Goal: Task Accomplishment & Management: Complete application form

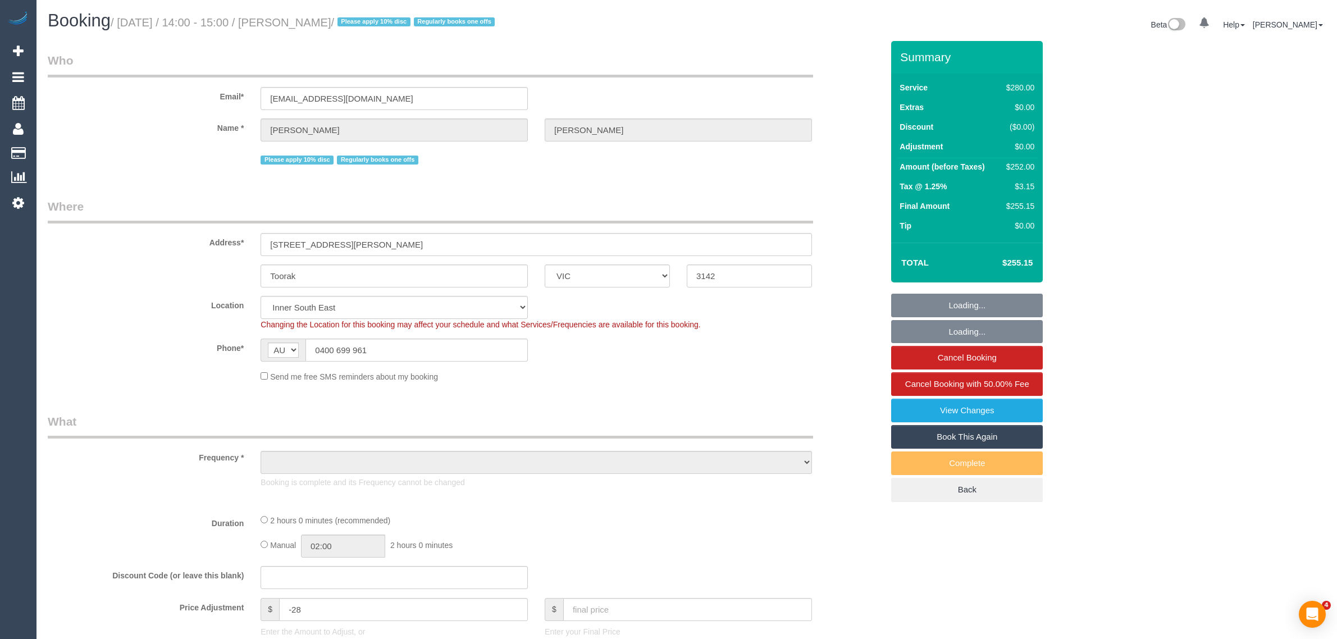
select select "VIC"
select select "object:1499"
select select "string:stripe-pm_1RHbqm2GScqysDRV7qzlD5uH"
select select "2"
select select "number:28"
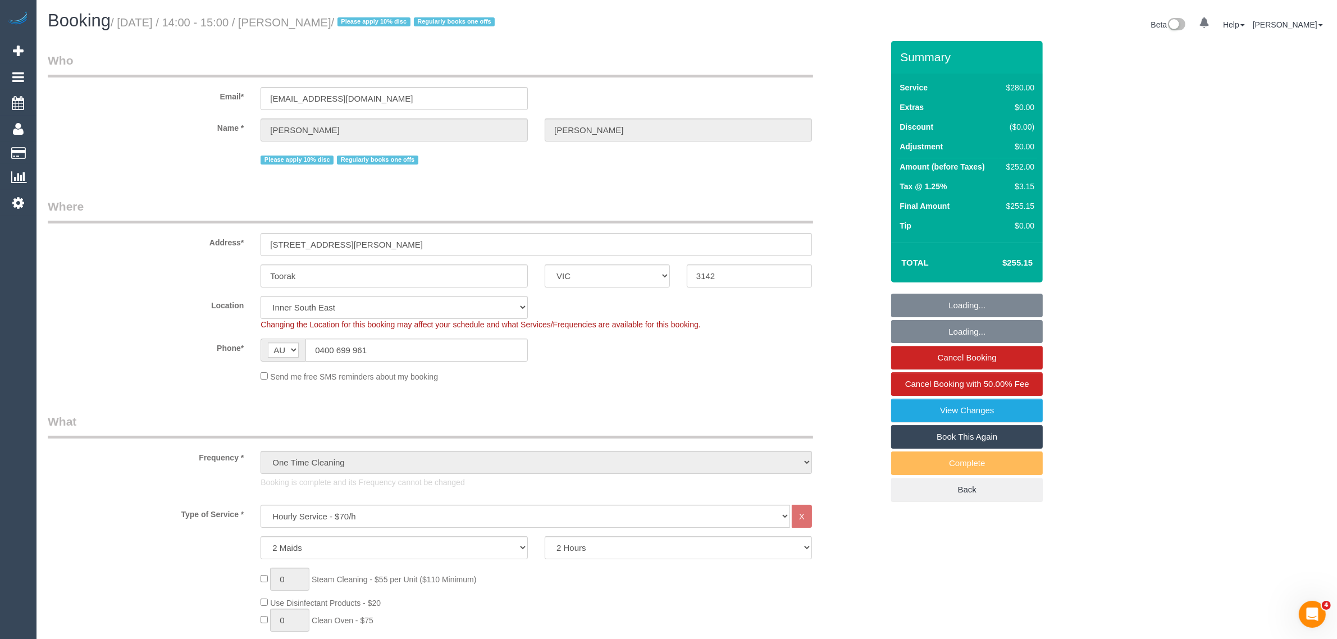
drag, startPoint x: 949, startPoint y: 438, endPoint x: 931, endPoint y: 432, distance: 18.8
click at [949, 438] on link "Book This Again" at bounding box center [967, 437] width 152 height 24
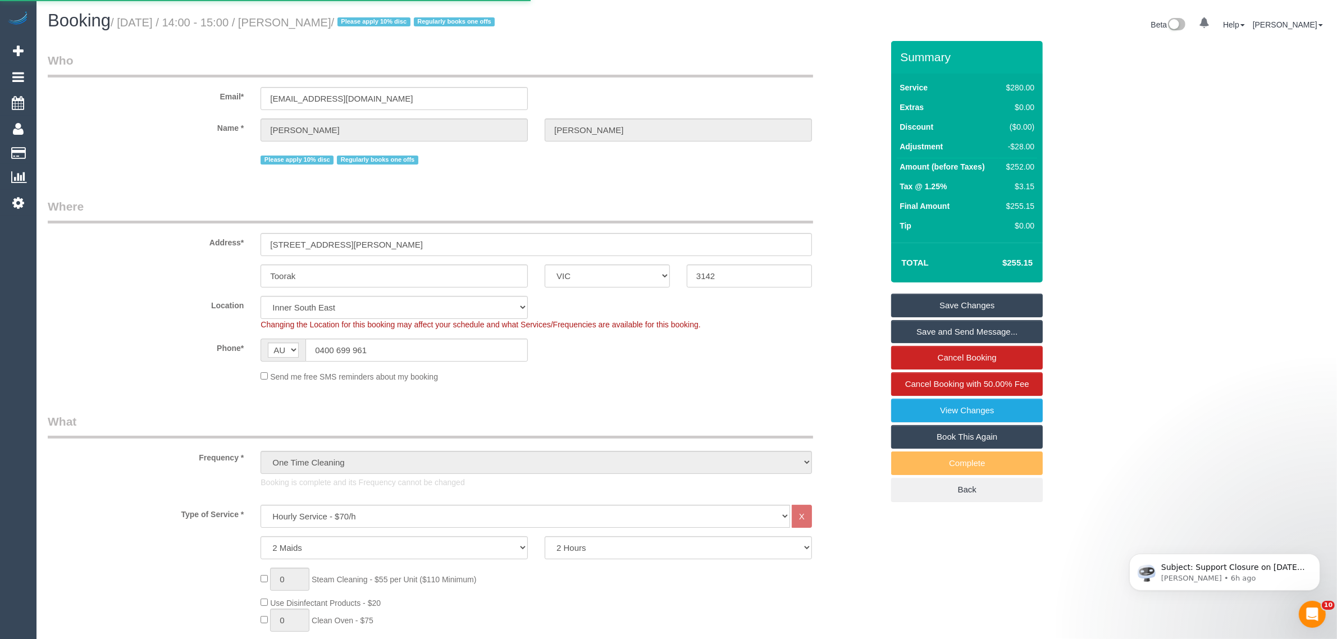
select select "VIC"
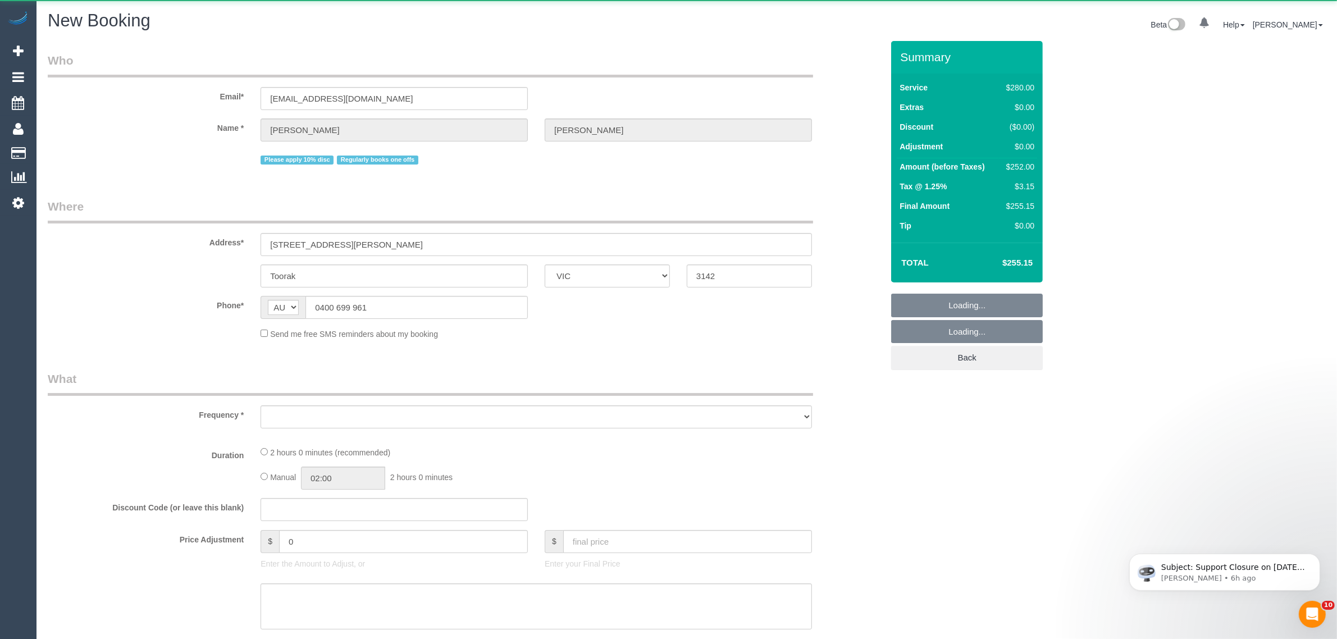
select select "string:stripe-pm_1RHbqm2GScqysDRV7qzlD5uH"
select select "number:28"
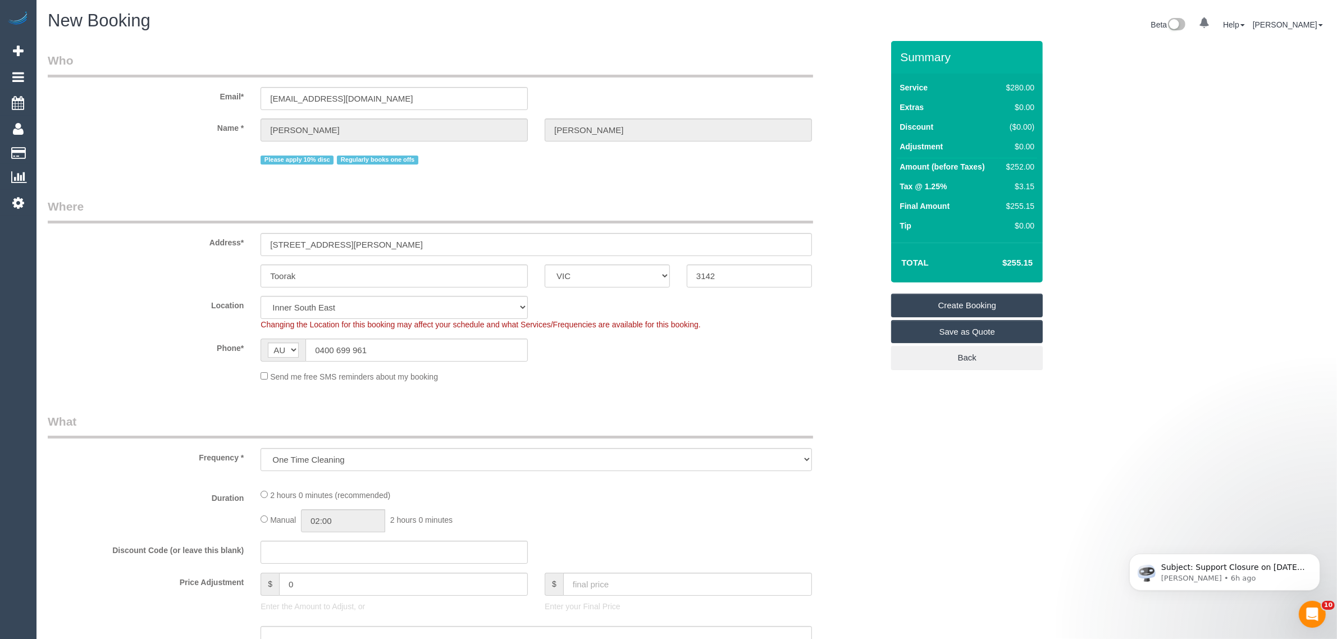
select select "object:3102"
select select "2"
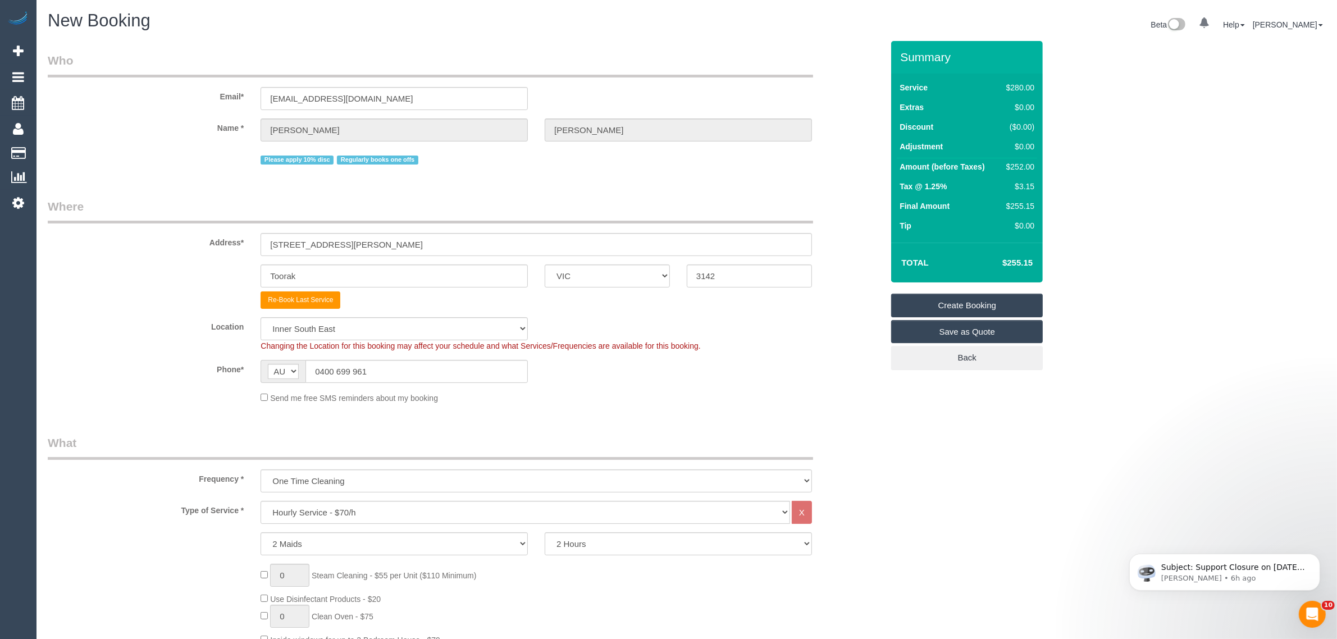
select select "object:3112"
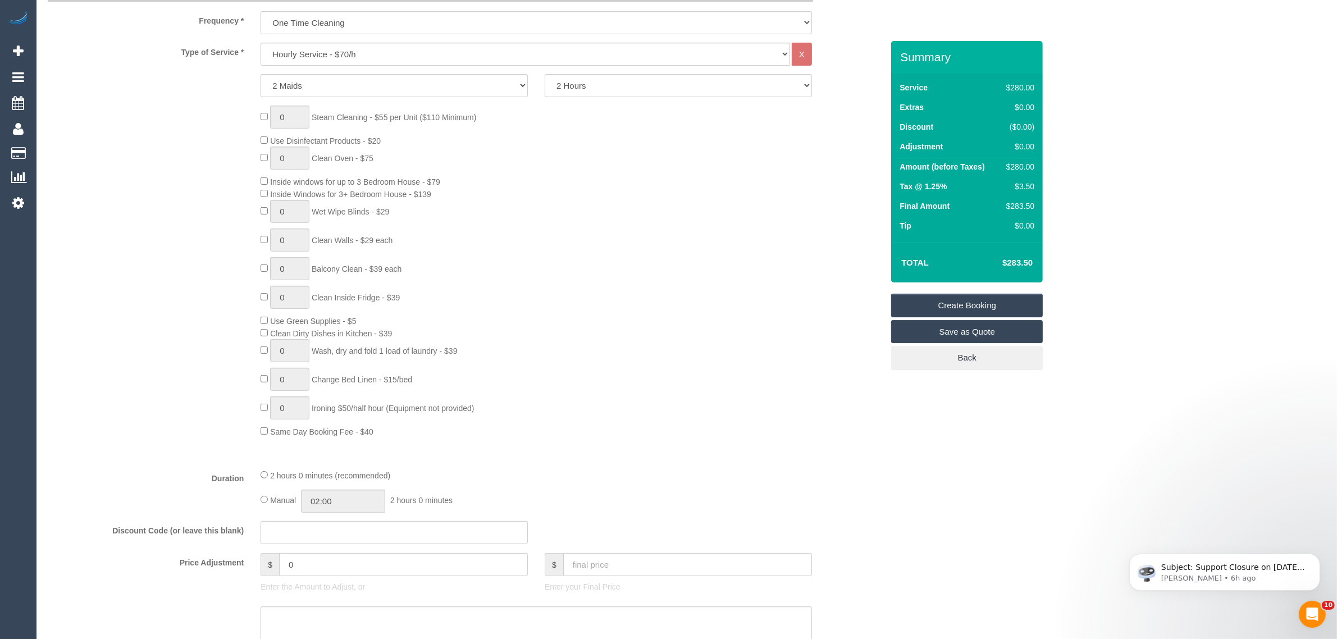
scroll to position [842, 0]
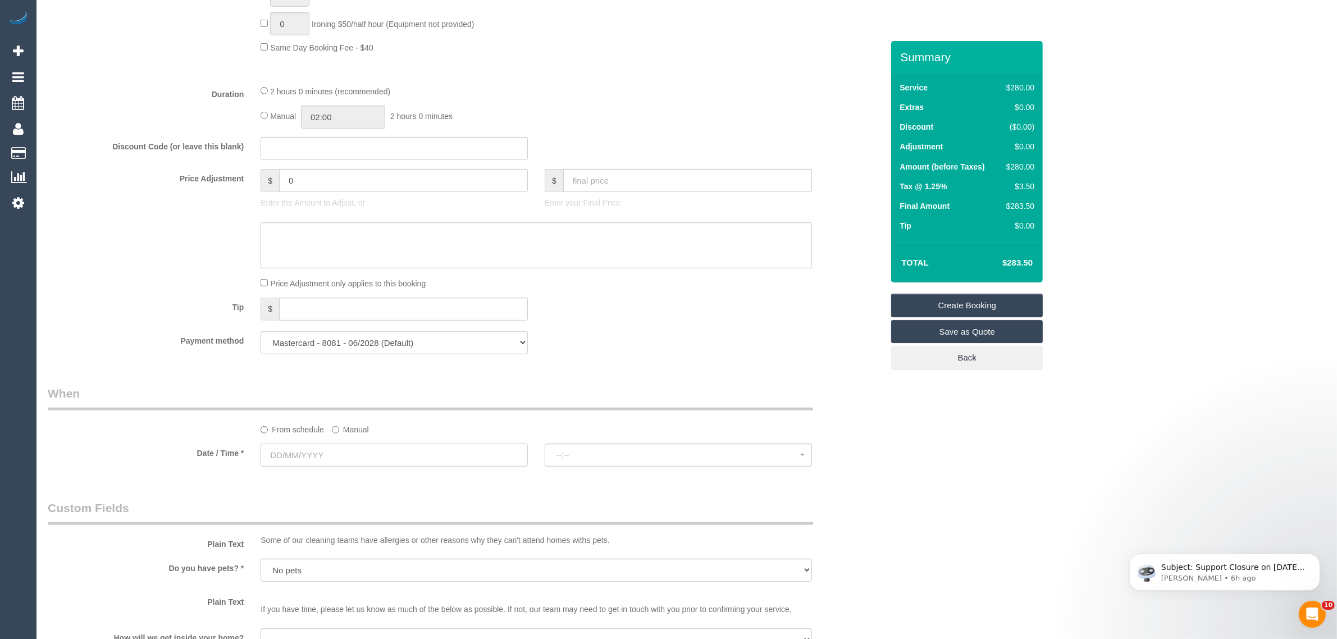
click at [379, 452] on input "text" at bounding box center [393, 454] width 267 height 23
click at [397, 482] on span "Next" at bounding box center [396, 477] width 9 height 9
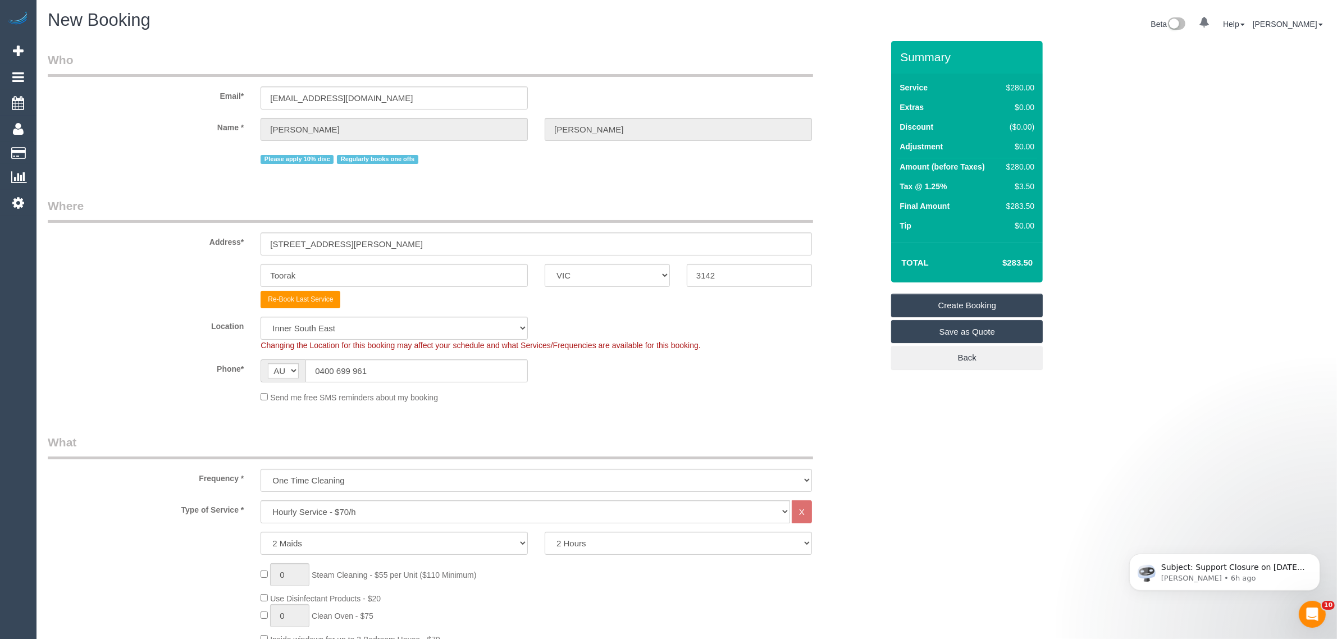
scroll to position [0, 0]
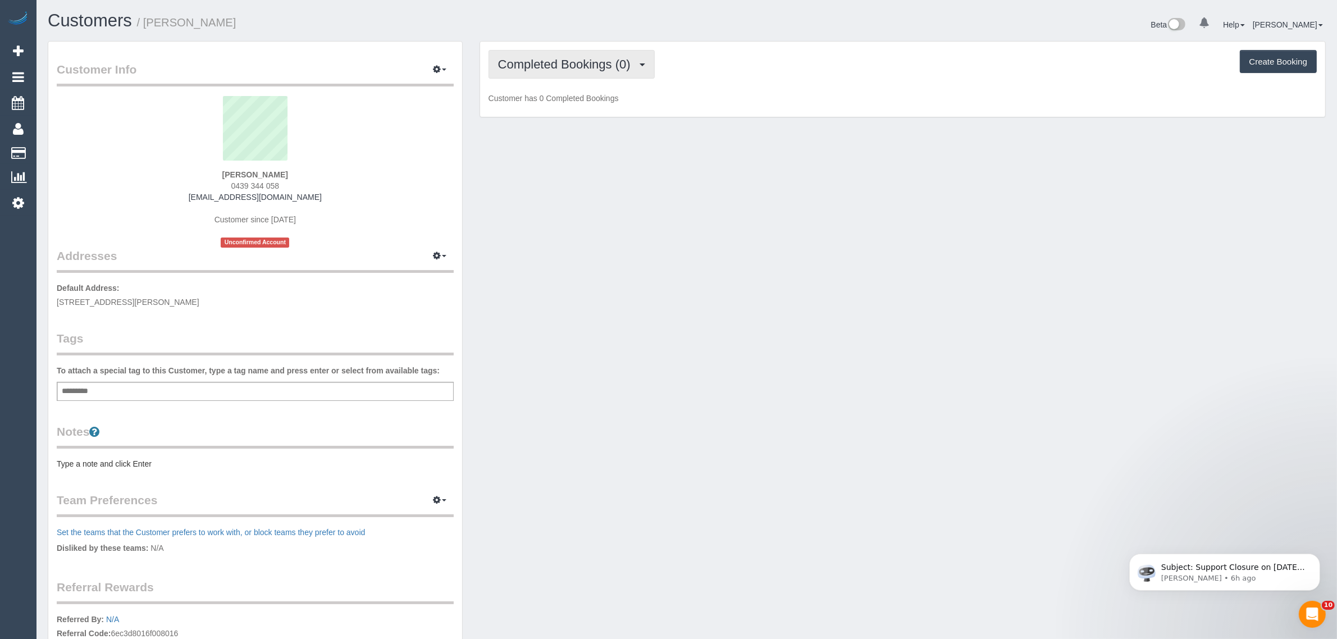
click at [608, 60] on span "Completed Bookings (0)" at bounding box center [567, 64] width 138 height 14
click at [582, 106] on link "Upcoming Bookings (1)" at bounding box center [547, 105] width 117 height 15
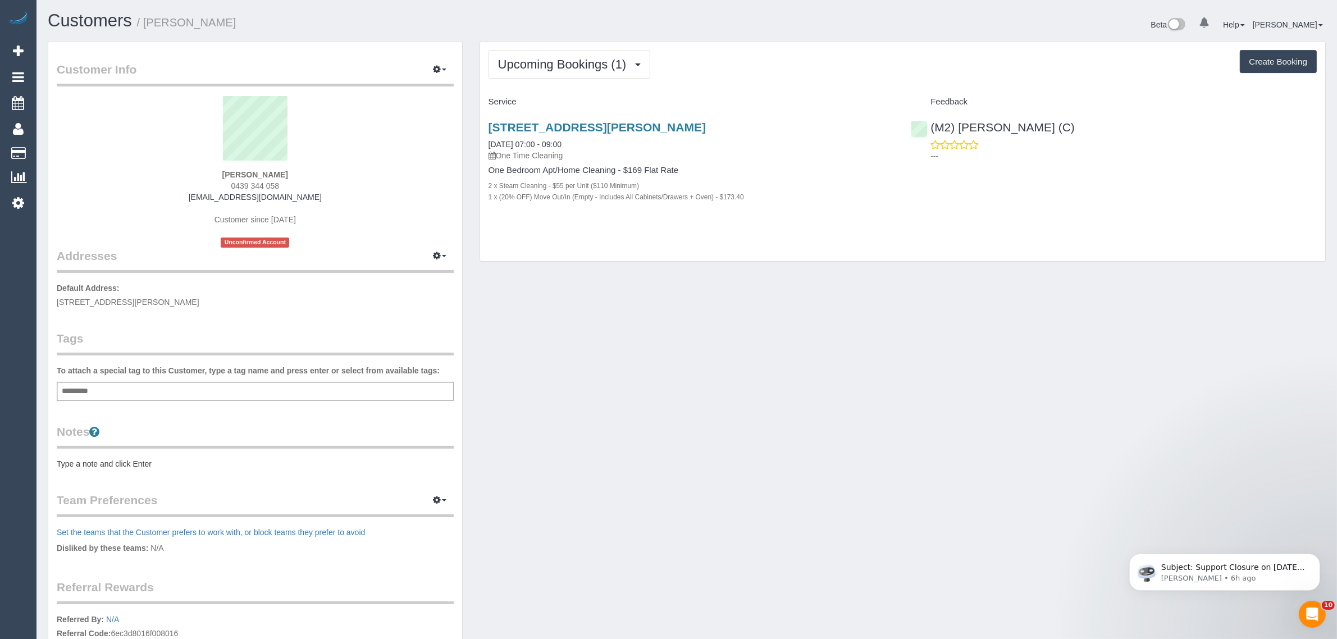
drag, startPoint x: 762, startPoint y: 197, endPoint x: 486, endPoint y: 197, distance: 276.2
click at [486, 197] on div "[STREET_ADDRESS][PERSON_NAME] [DATE] 07:00 - 09:00 One Time Cleaning One Bedroo…" at bounding box center [691, 167] width 423 height 113
click at [628, 242] on div "Upcoming Bookings (1) Completed Bookings (0) Upcoming Bookings (1) Cancelled Bo…" at bounding box center [902, 152] width 845 height 220
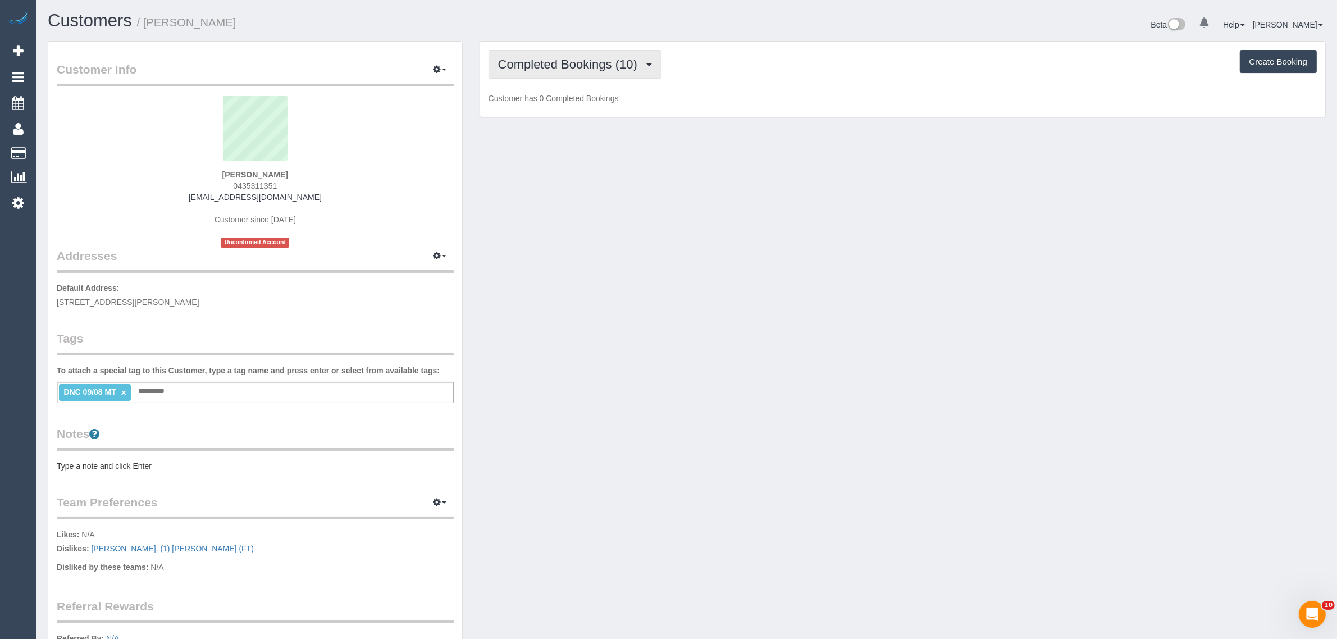
click at [589, 63] on span "Completed Bookings (10)" at bounding box center [570, 64] width 145 height 14
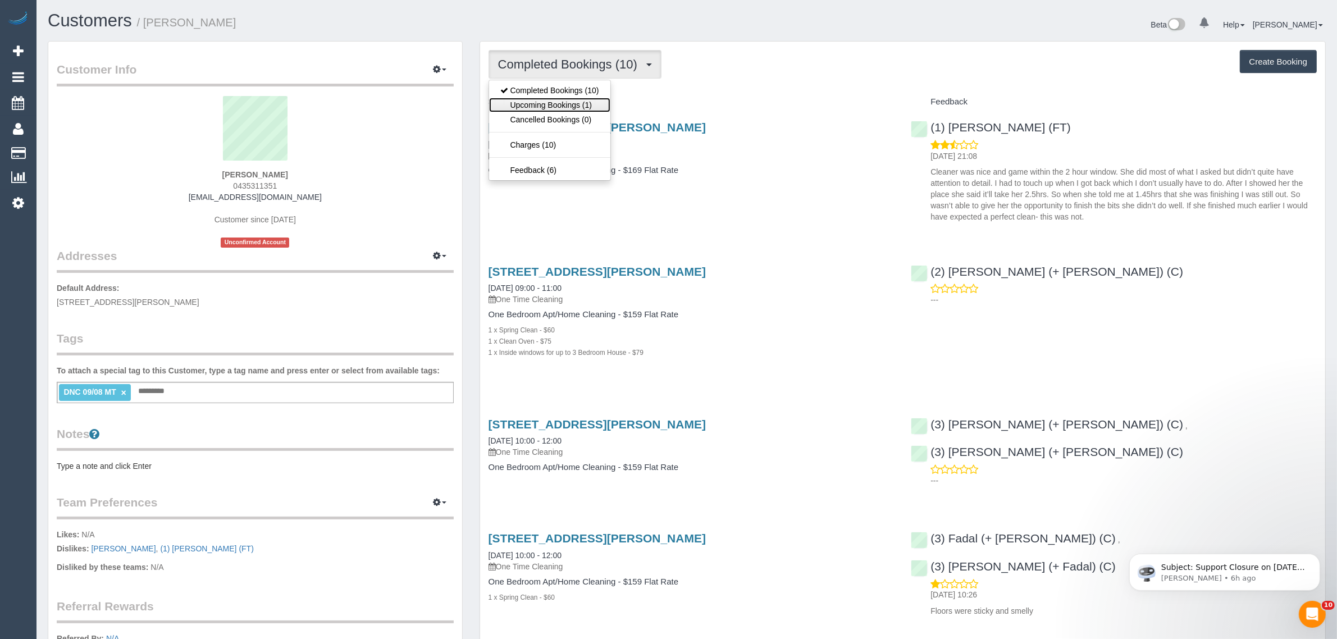
click at [568, 100] on link "Upcoming Bookings (1)" at bounding box center [549, 105] width 121 height 15
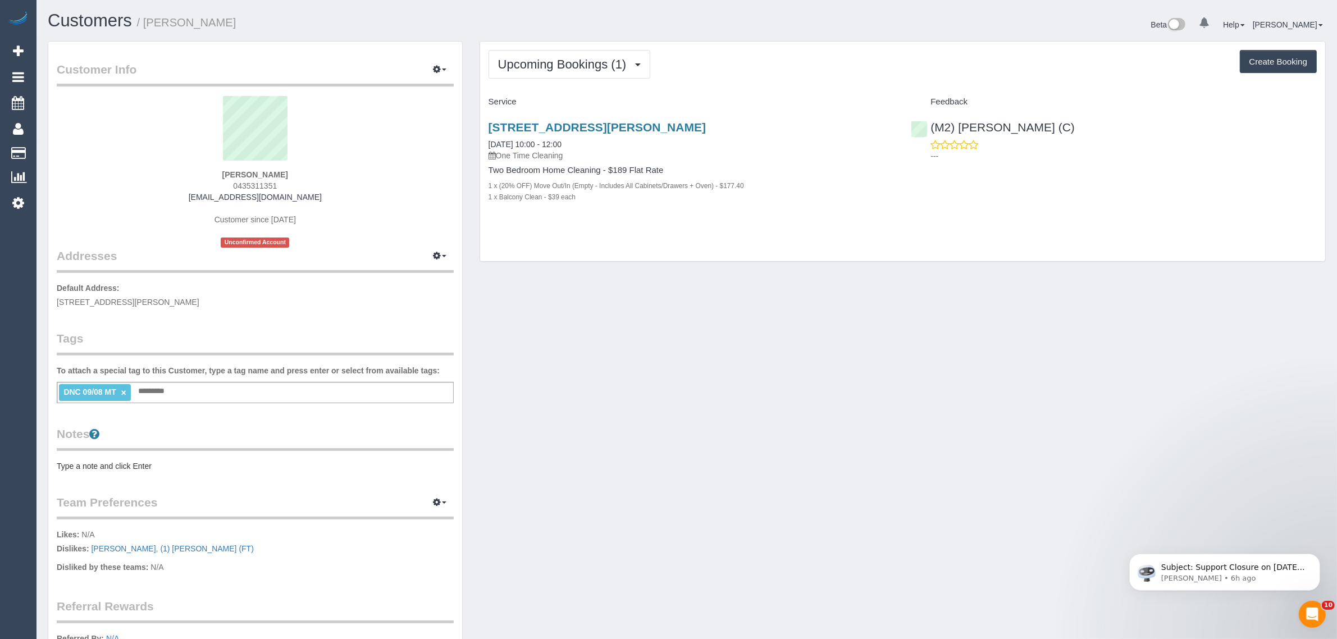
click at [817, 232] on div "Upcoming Bookings (1) Completed Bookings (10) Upcoming Bookings (1) Cancelled B…" at bounding box center [902, 152] width 845 height 220
